Goal: Task Accomplishment & Management: Use online tool/utility

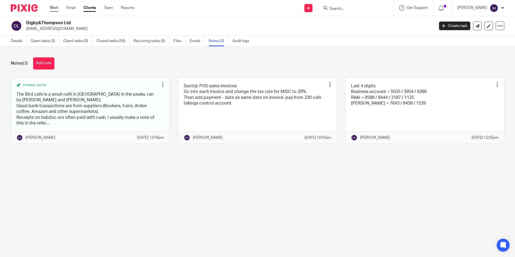
click at [56, 8] on link "Work" at bounding box center [54, 7] width 9 height 5
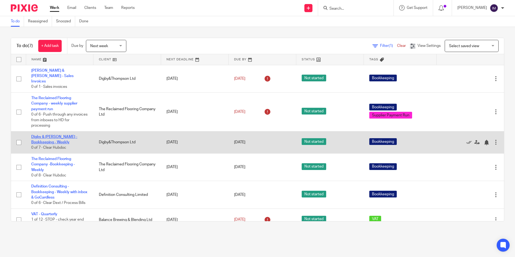
click at [40, 137] on link "Digby & [PERSON_NAME] - Bookkeeping - Weekly" at bounding box center [54, 139] width 46 height 9
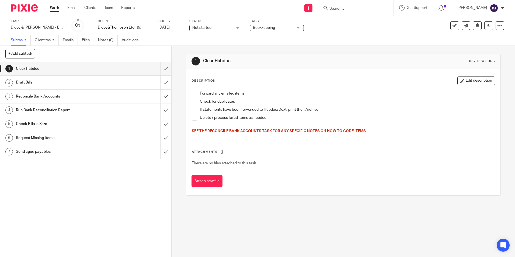
click at [454, 20] on div "Task Digby & Thompson - Bookkeeping - Weekly Save Digby & Thompson - Bookkeepin…" at bounding box center [258, 25] width 494 height 13
click at [451, 28] on button at bounding box center [455, 25] width 9 height 9
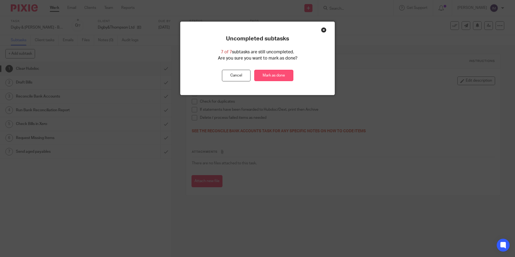
click at [275, 77] on link "Mark as done" at bounding box center [273, 76] width 39 height 12
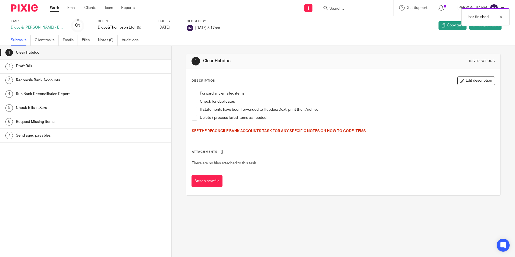
click at [55, 8] on link "Work" at bounding box center [54, 7] width 9 height 5
